Goal: Information Seeking & Learning: Understand process/instructions

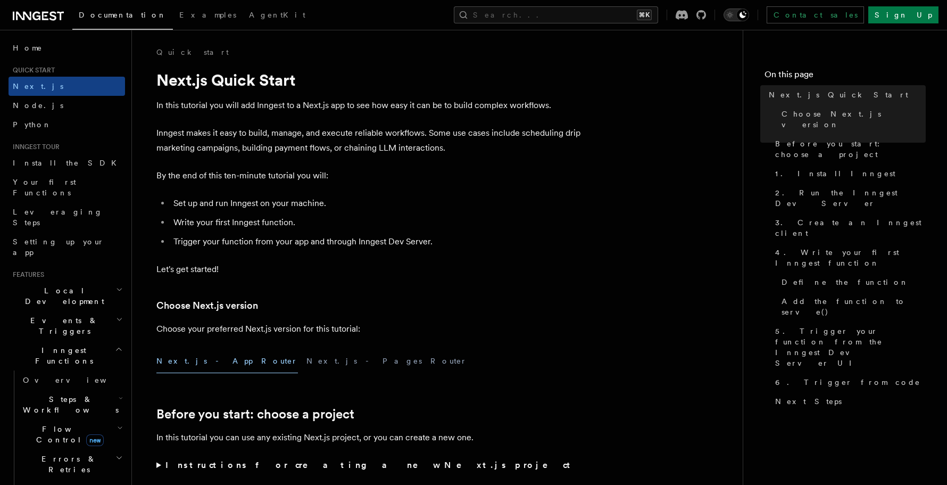
click at [735, 17] on icon "Toggle dark mode" at bounding box center [730, 15] width 11 height 11
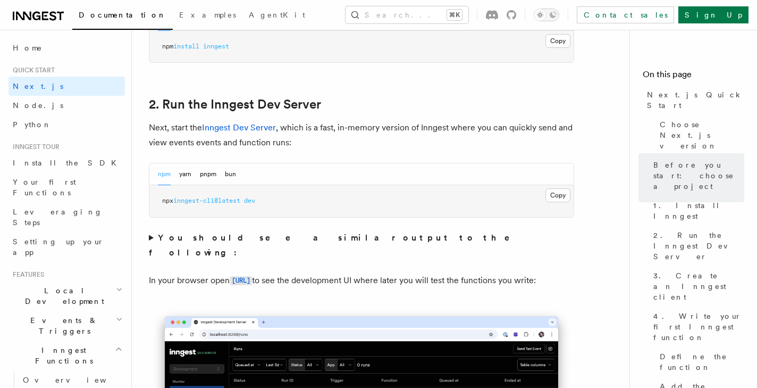
scroll to position [696, 0]
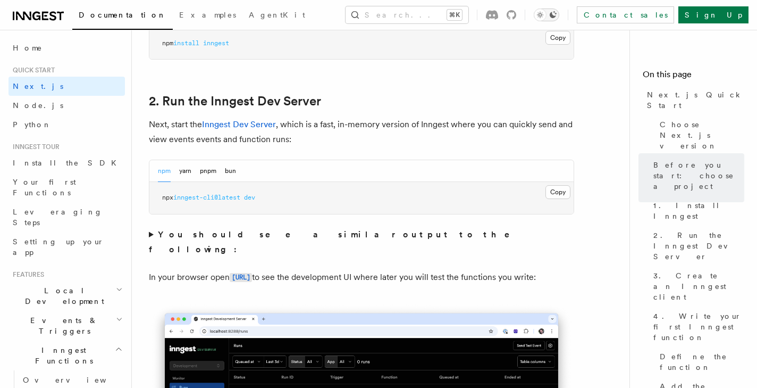
click at [546, 14] on icon "Toggle dark mode" at bounding box center [540, 15] width 11 height 11
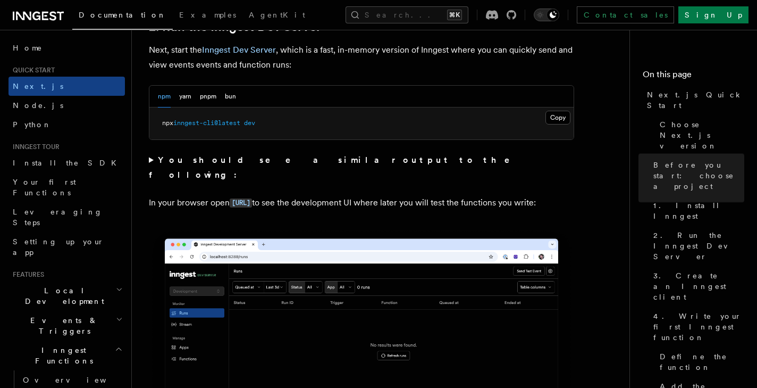
scroll to position [797, 0]
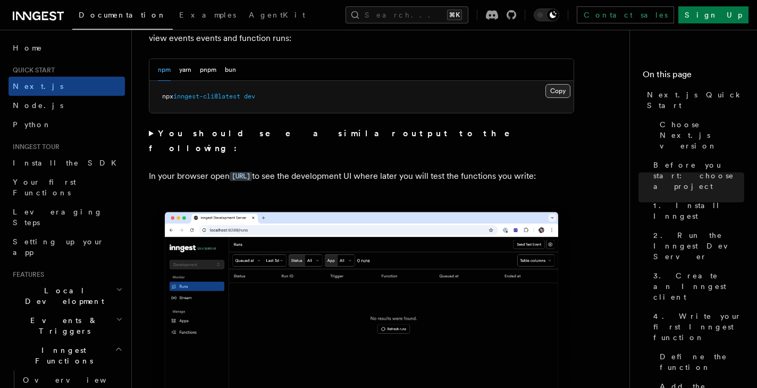
click at [553, 91] on button "Copy Copied" at bounding box center [558, 91] width 25 height 14
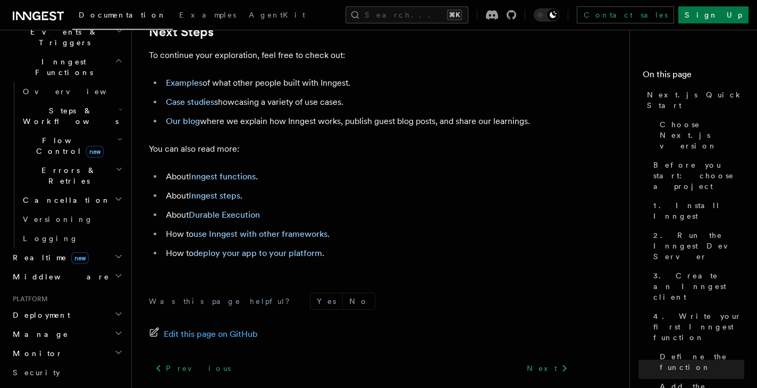
scroll to position [286, 0]
click at [487, 110] on li "Case studies showcasing a variety of use cases." at bounding box center [369, 102] width 412 height 15
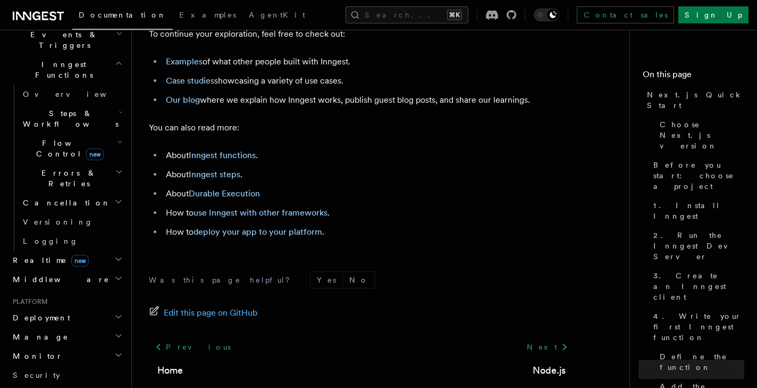
scroll to position [7009, 0]
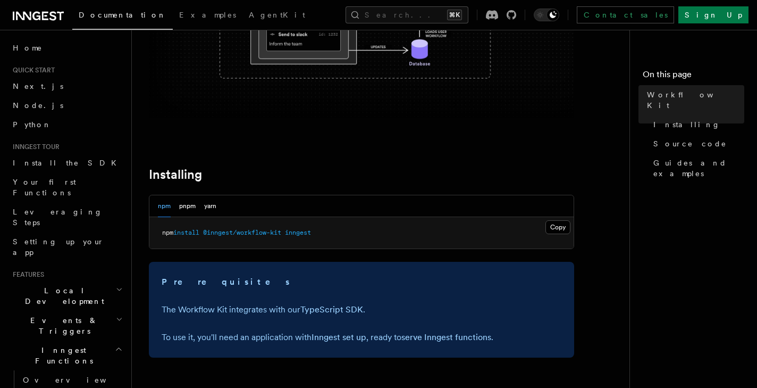
scroll to position [293, 0]
click at [191, 232] on span "install" at bounding box center [186, 231] width 26 height 7
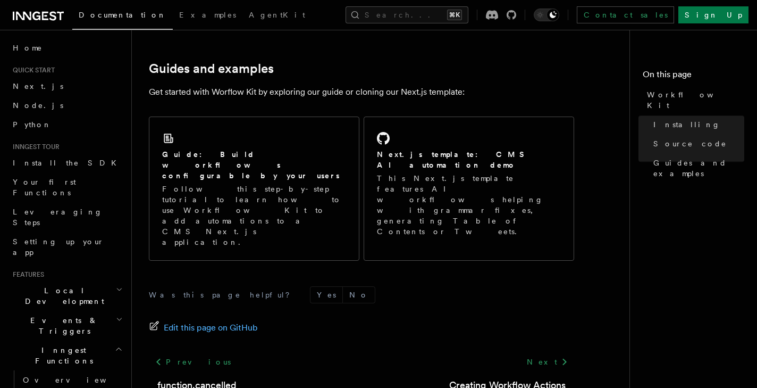
scroll to position [742, 0]
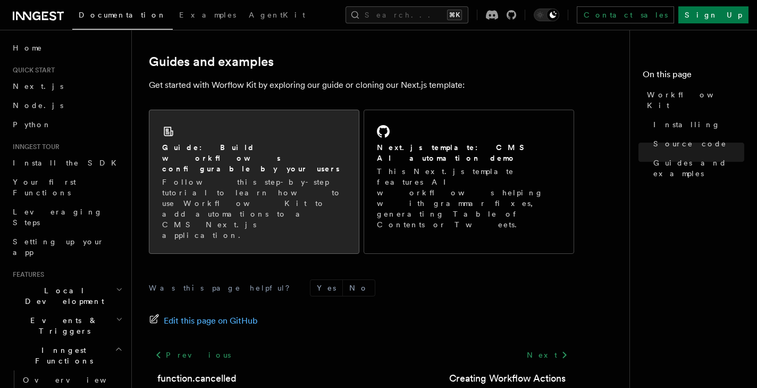
click at [229, 142] on h2 "Guide: Build workflows configurable by your users" at bounding box center [254, 158] width 184 height 32
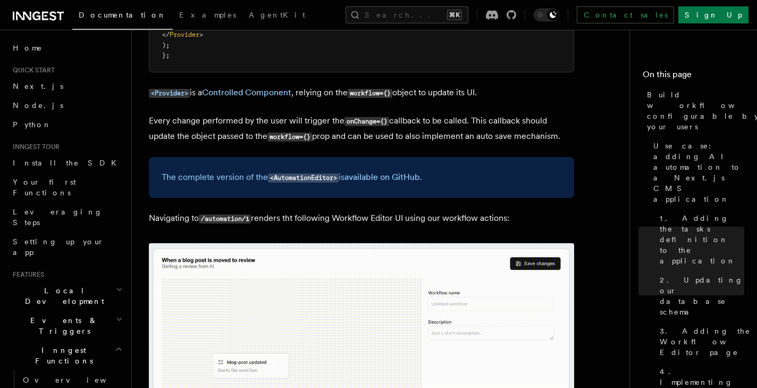
scroll to position [3199, 0]
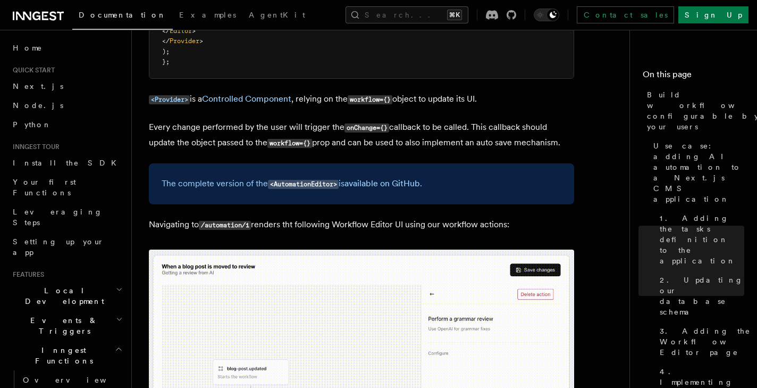
click at [274, 249] on img at bounding box center [362, 364] width 426 height 231
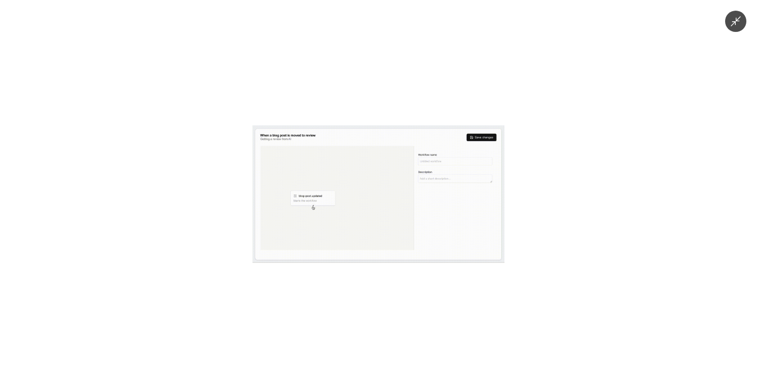
click at [274, 173] on img at bounding box center [379, 194] width 252 height 137
